Goal: Task Accomplishment & Management: Complete application form

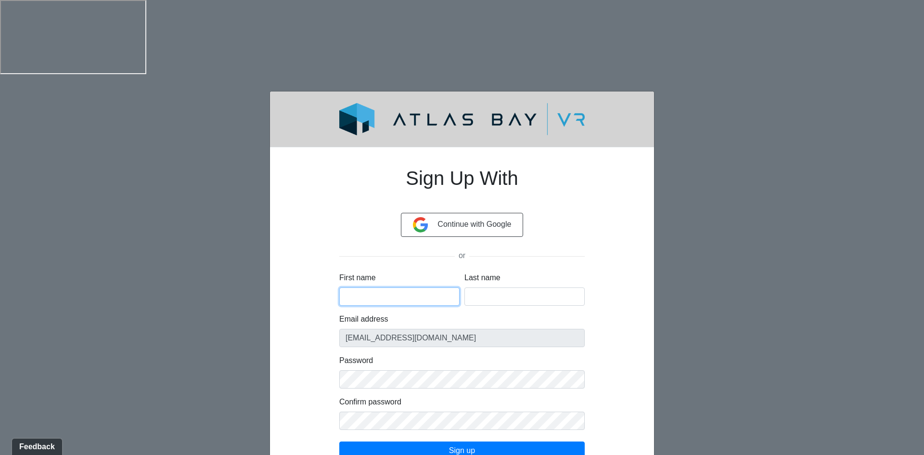
click at [360, 287] on input "First name" at bounding box center [399, 296] width 120 height 18
type input "[PERSON_NAME]"
type input "Stanisic"
click at [305, 300] on div "Sign Up With Continue with Google or First name [PERSON_NAME] Last name [PERSON…" at bounding box center [462, 326] width 338 height 343
click at [287, 294] on div "Sign Up With Continue with Google or First name [PERSON_NAME] Last name [PERSON…" at bounding box center [462, 328] width 384 height 362
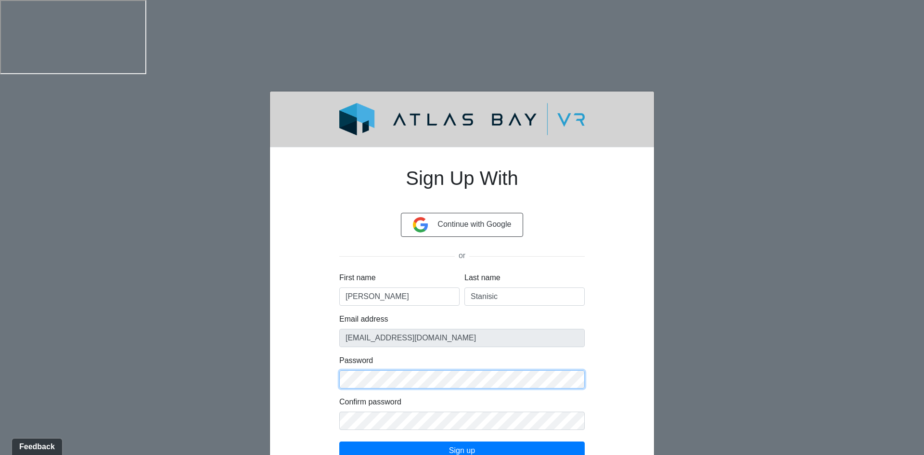
click at [332, 303] on div "Sign Up With Continue with Google or First name [PERSON_NAME] Last name [PERSON…" at bounding box center [462, 326] width 292 height 343
click at [477, 441] on button "Sign up" at bounding box center [461, 450] width 245 height 18
